Goal: Task Accomplishment & Management: Manage account settings

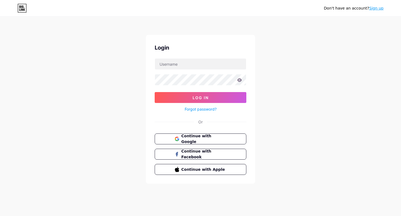
click at [375, 7] on link "Sign up" at bounding box center [376, 8] width 14 height 4
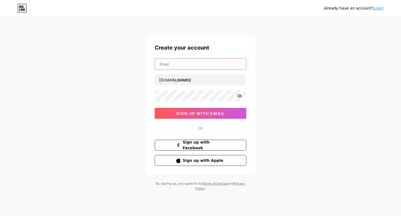
click at [193, 60] on input "text" at bounding box center [200, 64] width 91 height 11
type input "[EMAIL_ADDRESS][DOMAIN_NAME]"
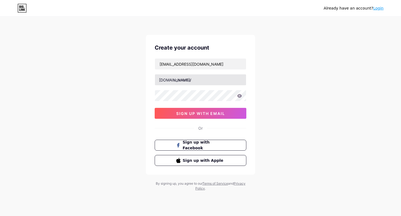
click at [194, 83] on input "text" at bounding box center [200, 79] width 91 height 11
drag, startPoint x: 211, startPoint y: 80, endPoint x: 197, endPoint y: 81, distance: 13.4
click at [197, 81] on input "mariannahernandez" at bounding box center [200, 79] width 91 height 11
type input "mariannahernz"
click at [119, 103] on div "Already have an account? Login Create your account [EMAIL_ADDRESS][DOMAIN_NAME]…" at bounding box center [200, 104] width 401 height 209
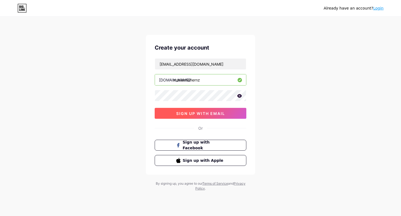
click at [181, 113] on span "sign up with email" at bounding box center [200, 113] width 49 height 5
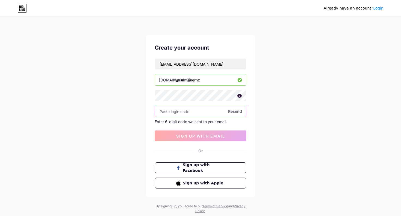
click at [209, 110] on input "text" at bounding box center [200, 111] width 91 height 11
paste input "432142"
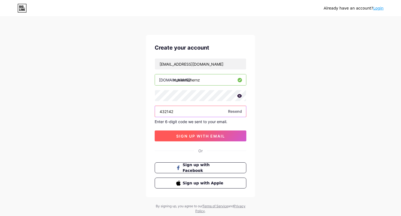
type input "432142"
click at [198, 134] on span "sign up with email" at bounding box center [200, 136] width 49 height 5
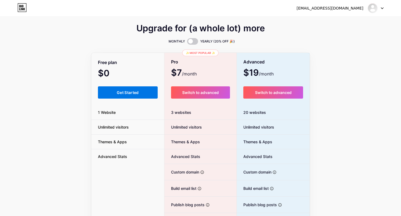
click at [137, 91] on span "Get Started" at bounding box center [128, 92] width 22 height 5
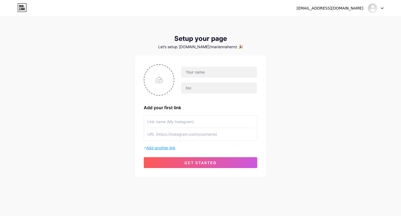
click at [171, 149] on span "Add another link" at bounding box center [160, 148] width 29 height 5
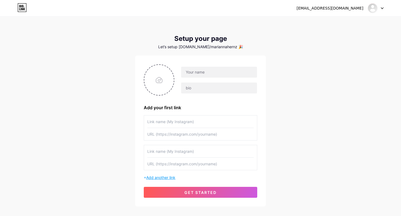
click at [166, 177] on span "Add another link" at bounding box center [160, 177] width 29 height 5
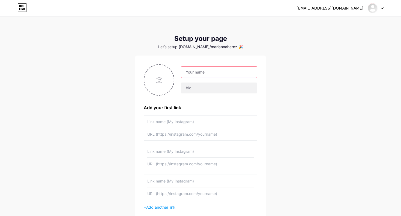
click at [200, 75] on input "text" at bounding box center [219, 72] width 76 height 11
type input "RA [PERSON_NAME]"
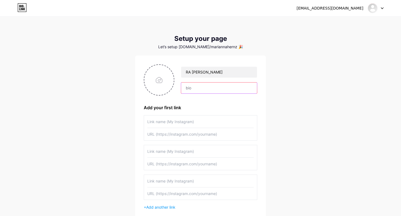
click at [210, 84] on input "text" at bounding box center [219, 88] width 76 height 11
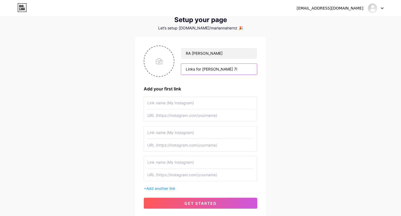
scroll to position [22, 0]
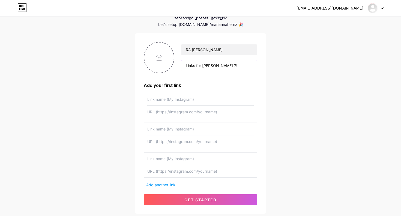
type input "Links for [PERSON_NAME] 7!"
click at [192, 101] on input "text" at bounding box center [200, 99] width 106 height 12
click at [161, 97] on input "Dining Hall Balance" at bounding box center [200, 99] width 106 height 12
type input "Dining Points Balance"
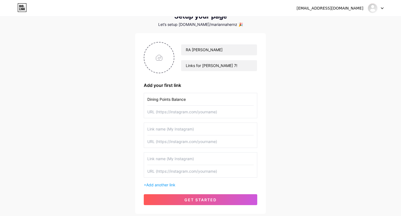
click at [189, 110] on input "text" at bounding box center [200, 112] width 106 height 12
paste input "[URL][DOMAIN_NAME]"
type input "[URL][DOMAIN_NAME]"
click at [188, 128] on input "text" at bounding box center [200, 129] width 106 height 12
type input "Dining Hall Hours (MassArt, WIT, MCPHS)"
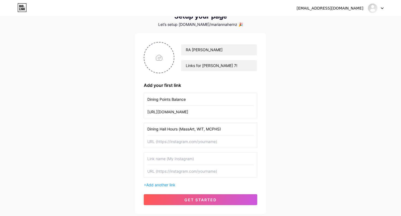
click at [190, 137] on input "text" at bounding box center [200, 141] width 106 height 12
paste input "[URL][DOMAIN_NAME]"
type input "[URL][DOMAIN_NAME]"
click at [193, 159] on input "text" at bounding box center [200, 159] width 106 height 12
type input "Emmanuel Dining Hall Hours"
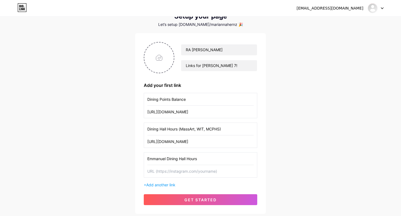
click at [195, 171] on input "text" at bounding box center [200, 171] width 106 height 12
paste input "[URL][DOMAIN_NAME]"
type input "[URL][DOMAIN_NAME]"
click at [169, 184] on span "Add another link" at bounding box center [160, 185] width 29 height 5
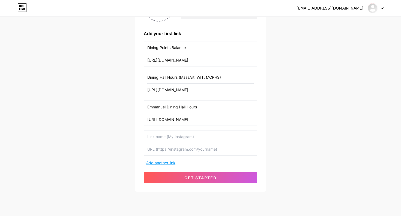
scroll to position [74, 0]
click at [183, 136] on input "text" at bounding box center [200, 136] width 106 height 12
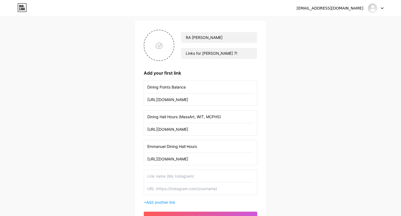
scroll to position [33, 0]
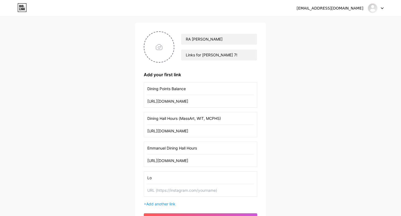
type input "L"
type input "Replace Your MCPHS ID"
click at [172, 188] on input "text" at bounding box center [200, 190] width 106 height 12
paste input "[URL][DOMAIN_NAME][DOMAIN_NAME]"
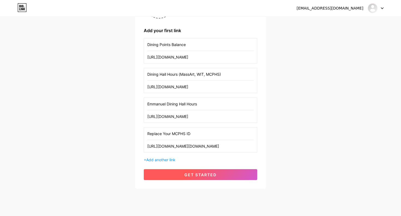
scroll to position [83, 0]
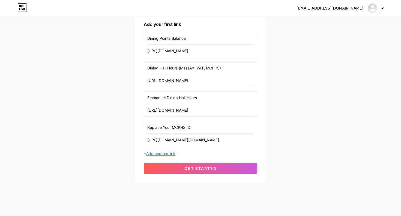
type input "[URL][DOMAIN_NAME][DOMAIN_NAME]"
click at [170, 155] on span "Add another link" at bounding box center [160, 153] width 29 height 5
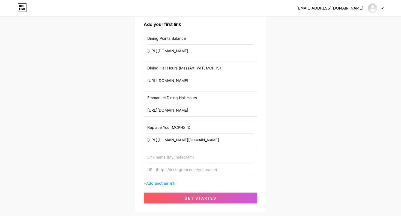
scroll to position [0, 0]
click at [183, 156] on input "text" at bounding box center [200, 157] width 106 height 12
click at [167, 158] on input "Connect to Wifi" at bounding box center [200, 157] width 106 height 12
type input "Connect to [PERSON_NAME]"
click at [193, 171] on input "text" at bounding box center [200, 170] width 106 height 12
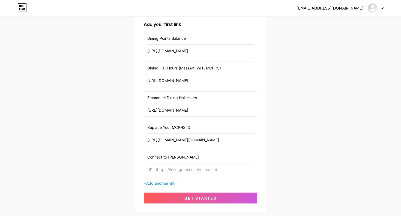
paste input "[URL][DOMAIN_NAME]"
type input "[URL][DOMAIN_NAME]"
click at [170, 185] on span "Add another link" at bounding box center [160, 183] width 29 height 5
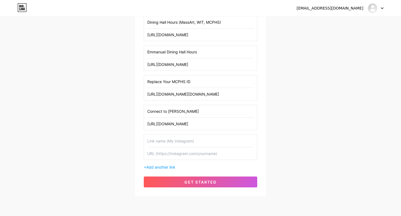
scroll to position [149, 0]
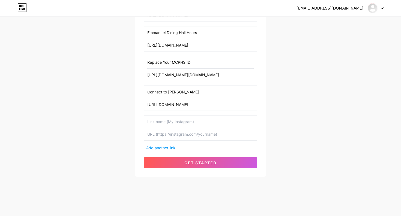
click at [176, 123] on input "text" at bounding box center [200, 122] width 106 height 12
type input "Self Service"
click at [180, 133] on input "text" at bounding box center [200, 134] width 106 height 12
paste input "[URL][DOMAIN_NAME]"
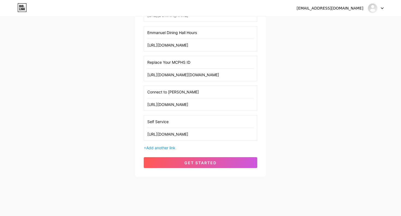
type input "[URL][DOMAIN_NAME]"
click at [186, 123] on input "Self Service" at bounding box center [200, 122] width 106 height 12
click at [174, 122] on input "Self Service (Grades," at bounding box center [200, 122] width 106 height 12
click at [192, 122] on input "Self Service (Grades," at bounding box center [200, 122] width 106 height 12
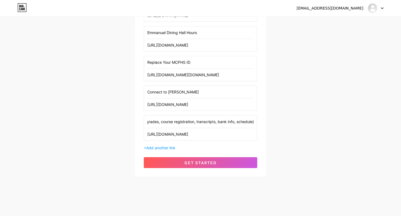
scroll to position [0, 26]
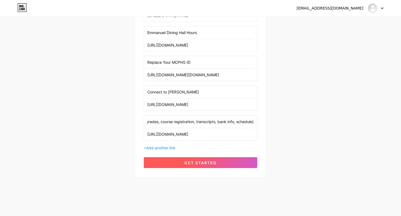
type input "Self Service (grades, course registration, transcripts, bank info, schedule)"
click at [200, 161] on span "get started" at bounding box center [200, 163] width 32 height 5
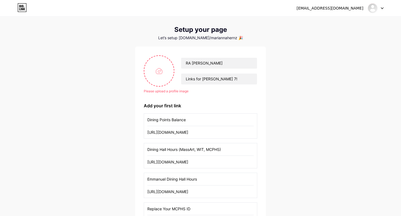
scroll to position [0, 0]
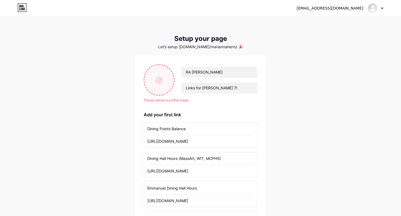
click at [159, 79] on input "file" at bounding box center [158, 80] width 29 height 30
type input "C:\fakepath\2024 ResLife Headshot.jpeg"
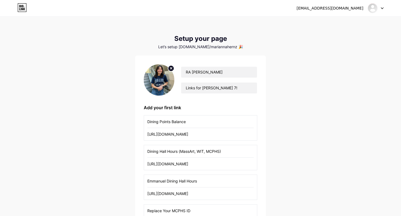
scroll to position [149, 0]
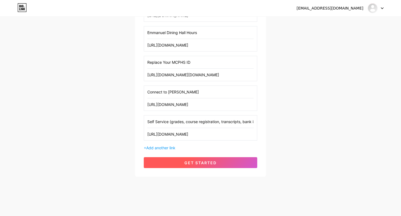
click at [204, 164] on span "get started" at bounding box center [200, 163] width 32 height 5
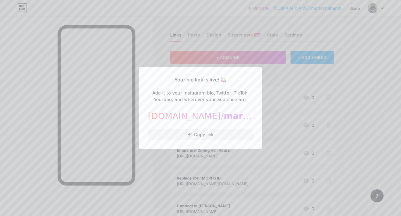
click at [116, 165] on div at bounding box center [200, 108] width 401 height 216
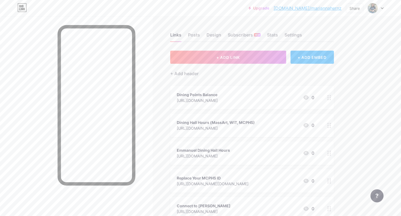
click at [321, 7] on link "[DOMAIN_NAME]/mariannahernz" at bounding box center [307, 8] width 68 height 7
click at [291, 35] on div "Settings" at bounding box center [292, 37] width 17 height 10
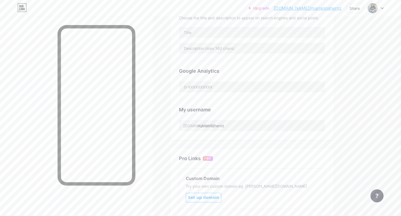
scroll to position [134, 0]
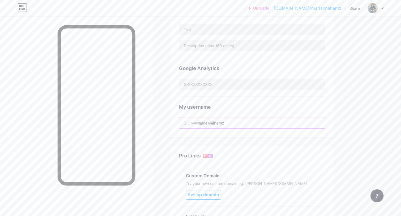
click at [226, 122] on input "mariannahernz" at bounding box center [252, 122] width 146 height 11
click at [217, 122] on input "mariannahernz" at bounding box center [252, 122] width 146 height 11
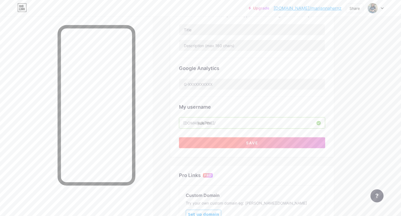
type input "julie7th"
click at [224, 145] on button "Save" at bounding box center [252, 142] width 146 height 11
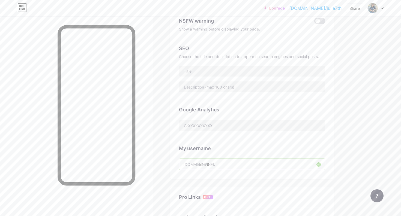
scroll to position [0, 0]
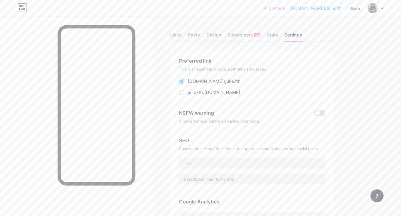
click at [316, 8] on link "[DOMAIN_NAME]/julie7th" at bounding box center [315, 8] width 52 height 7
